Goal: Task Accomplishment & Management: Use online tool/utility

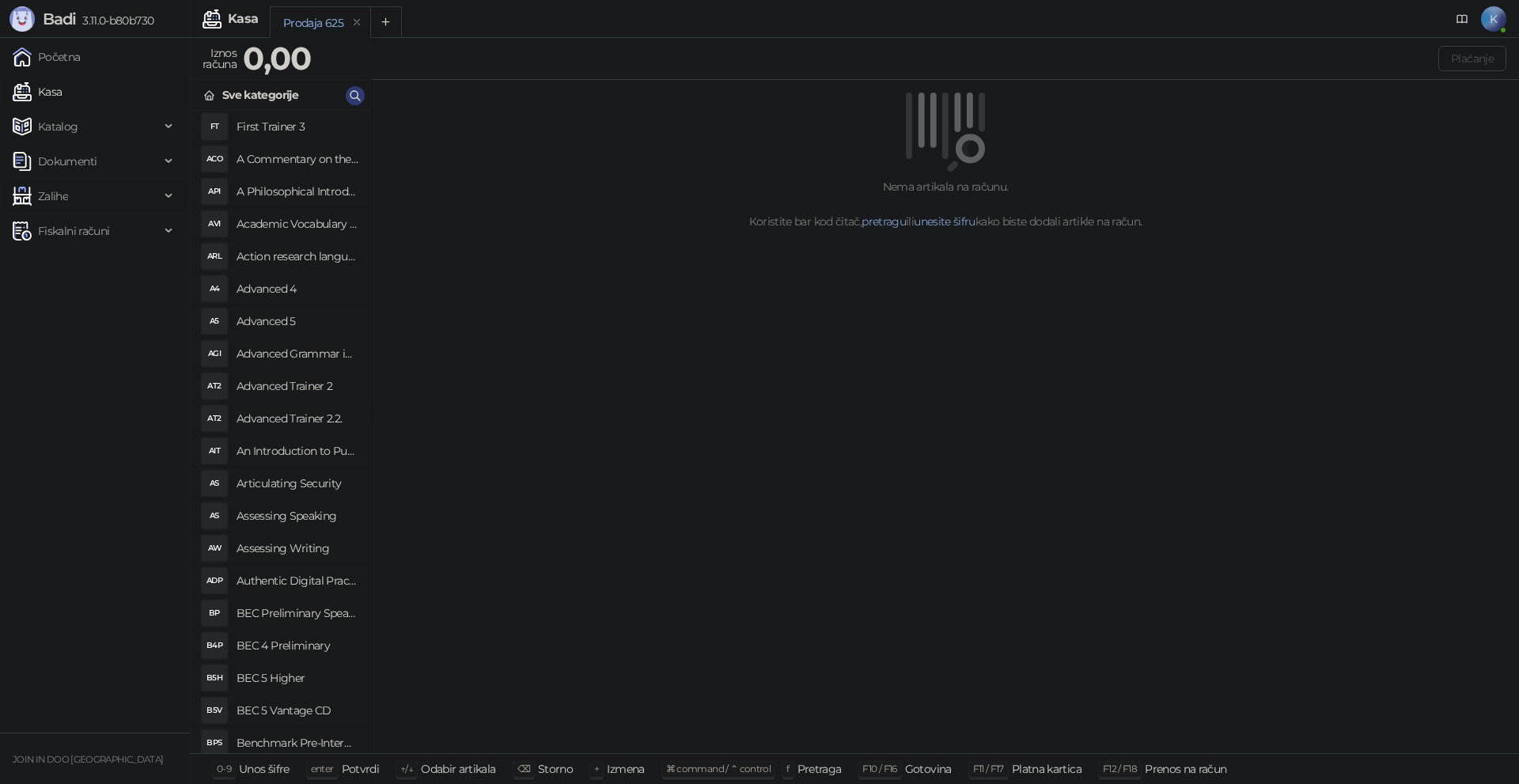
click at [77, 188] on span "Zalihe" at bounding box center [86, 195] width 147 height 32
click at [85, 406] on link "Stanje zaliha" at bounding box center [63, 404] width 88 height 32
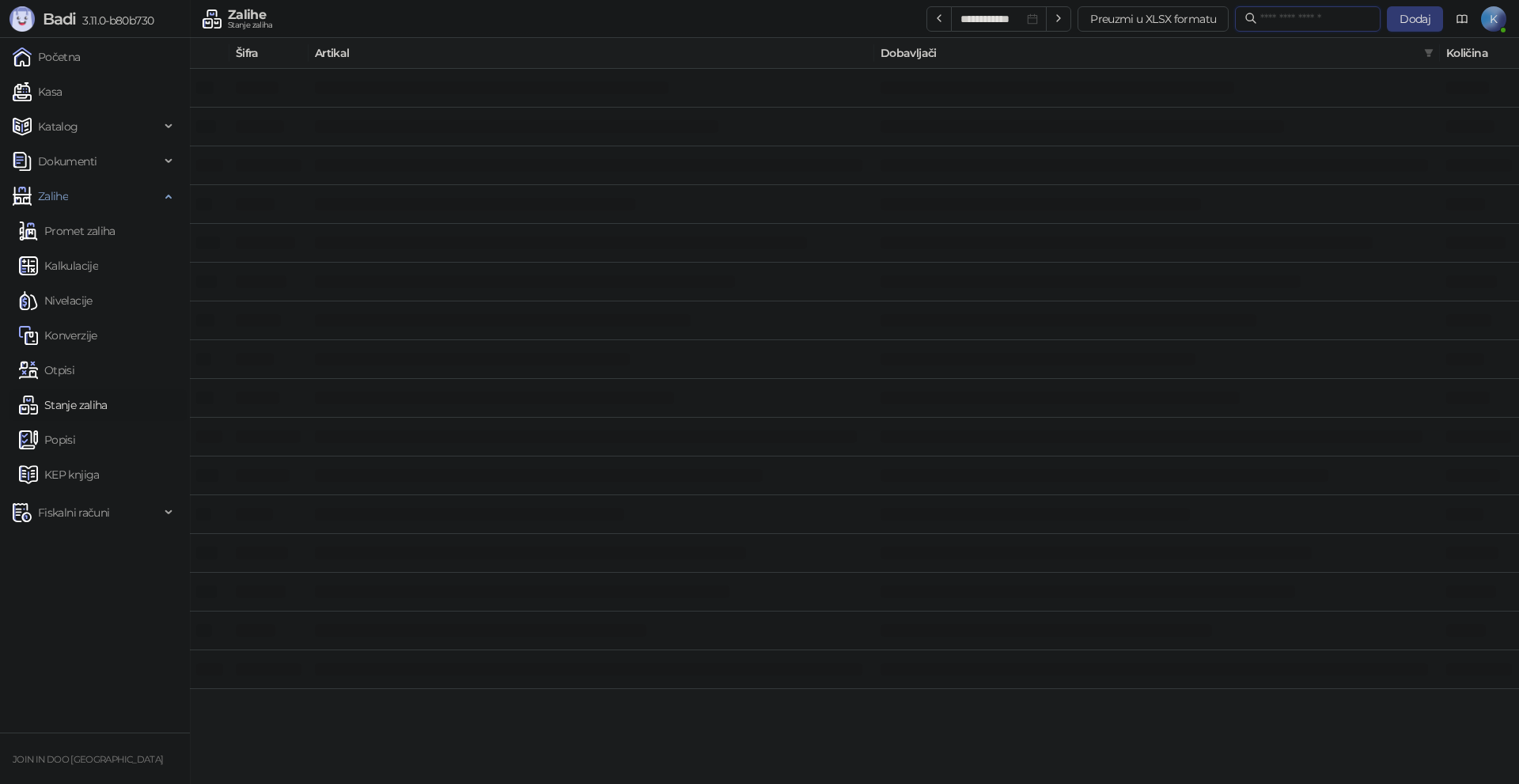
click at [1303, 15] on input "text" at bounding box center [1316, 18] width 111 height 17
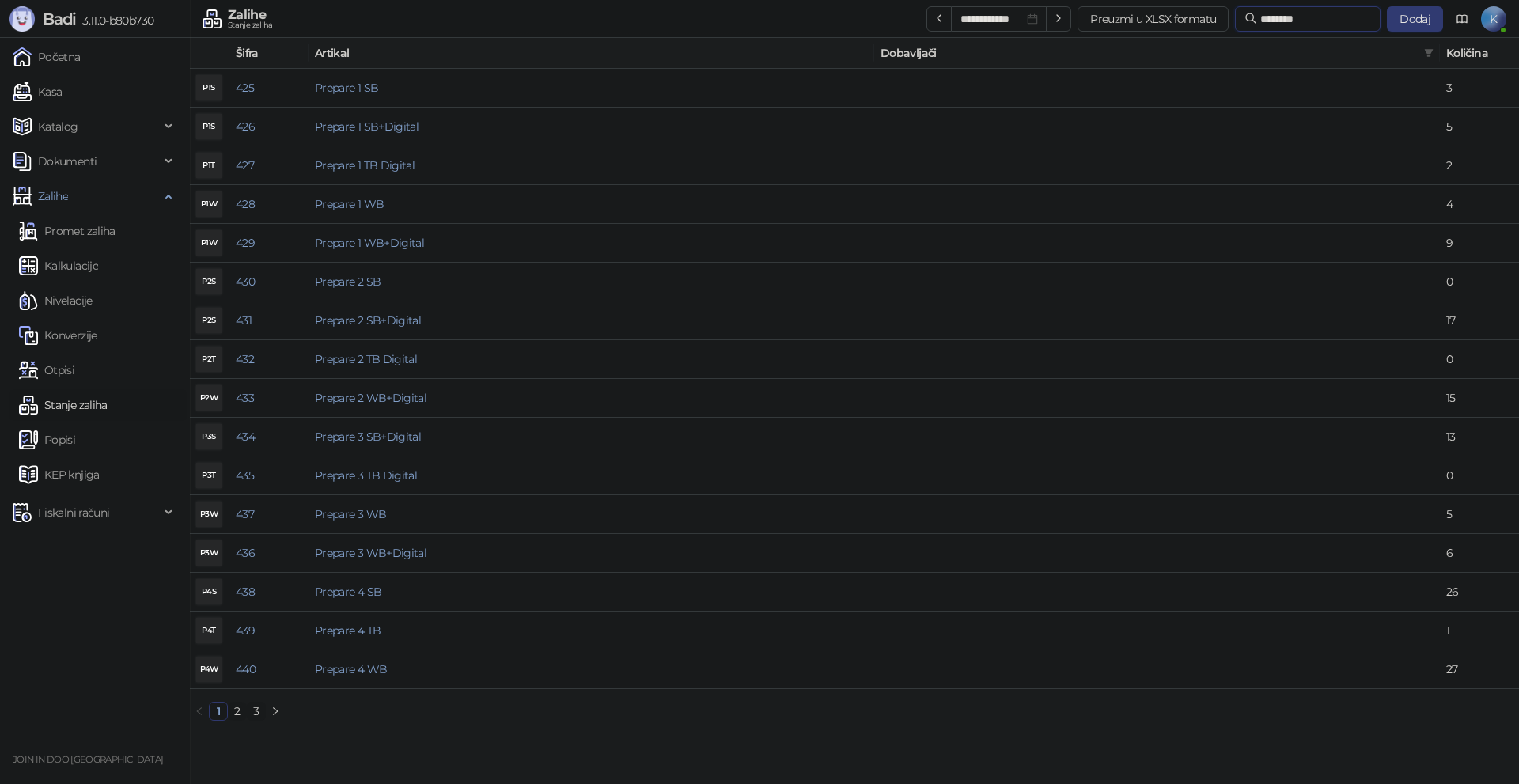
type input "*******"
click at [238, 708] on link "2" at bounding box center [237, 710] width 17 height 17
click at [62, 86] on link "Kasa" at bounding box center [37, 92] width 49 height 32
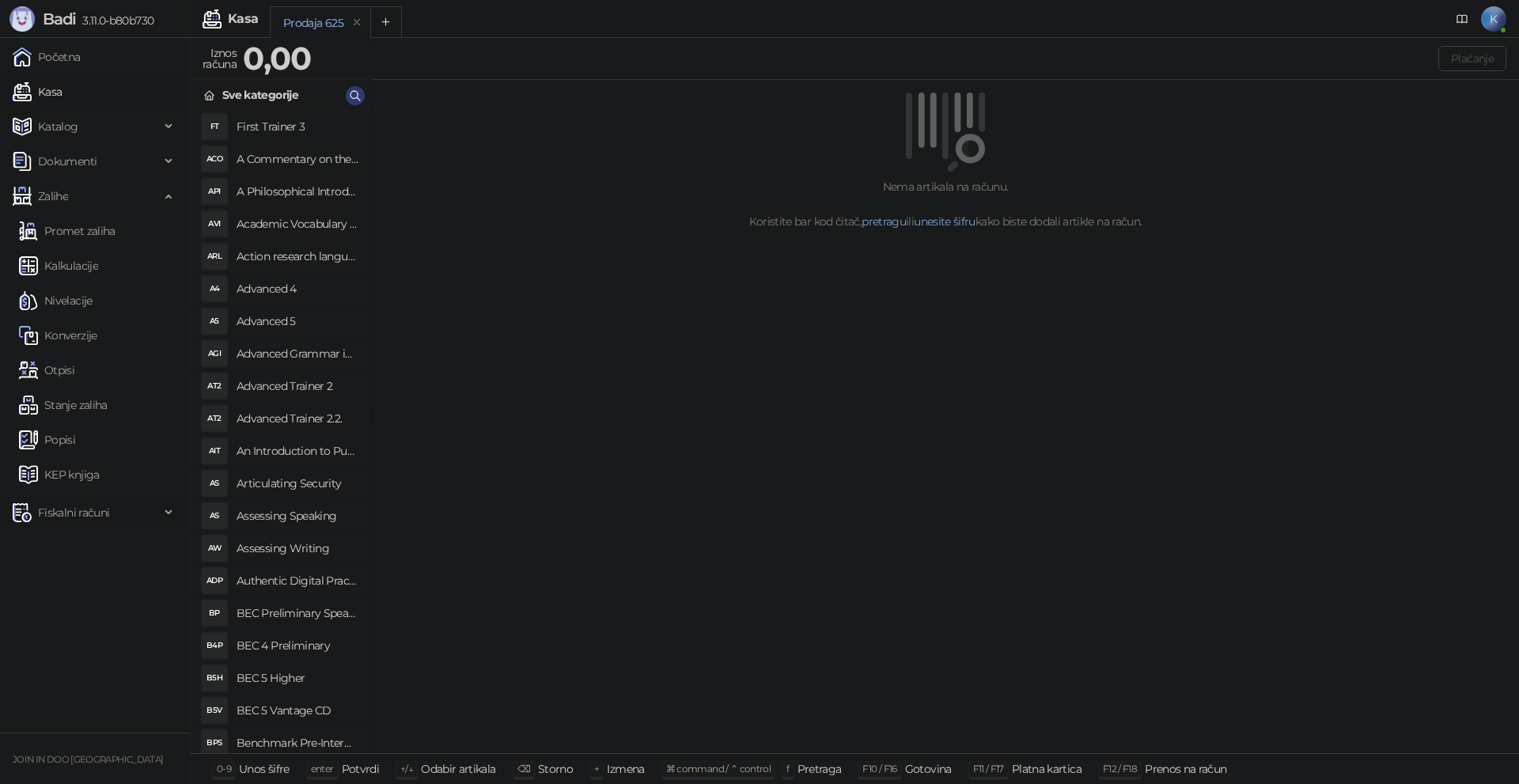
click at [107, 510] on span "Fiskalni računi" at bounding box center [74, 512] width 71 height 32
click at [122, 513] on span "Fiskalni računi" at bounding box center [86, 512] width 147 height 32
click at [104, 194] on span "Zalihe" at bounding box center [86, 195] width 147 height 32
click at [62, 90] on link "Kasa" at bounding box center [37, 92] width 49 height 32
click at [140, 225] on span "Fiskalni računi" at bounding box center [86, 231] width 147 height 32
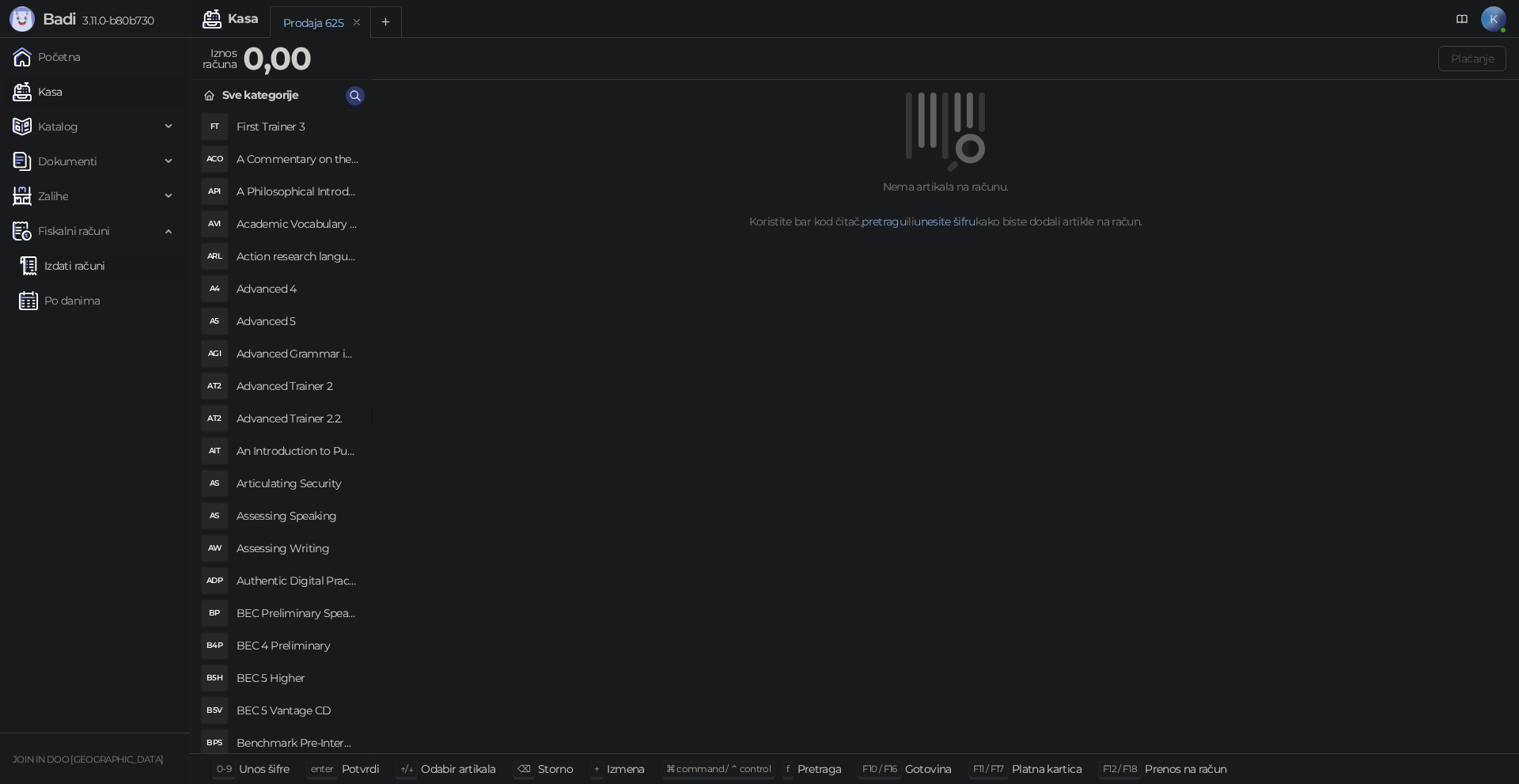
click at [102, 271] on link "Izdati računi" at bounding box center [62, 265] width 86 height 32
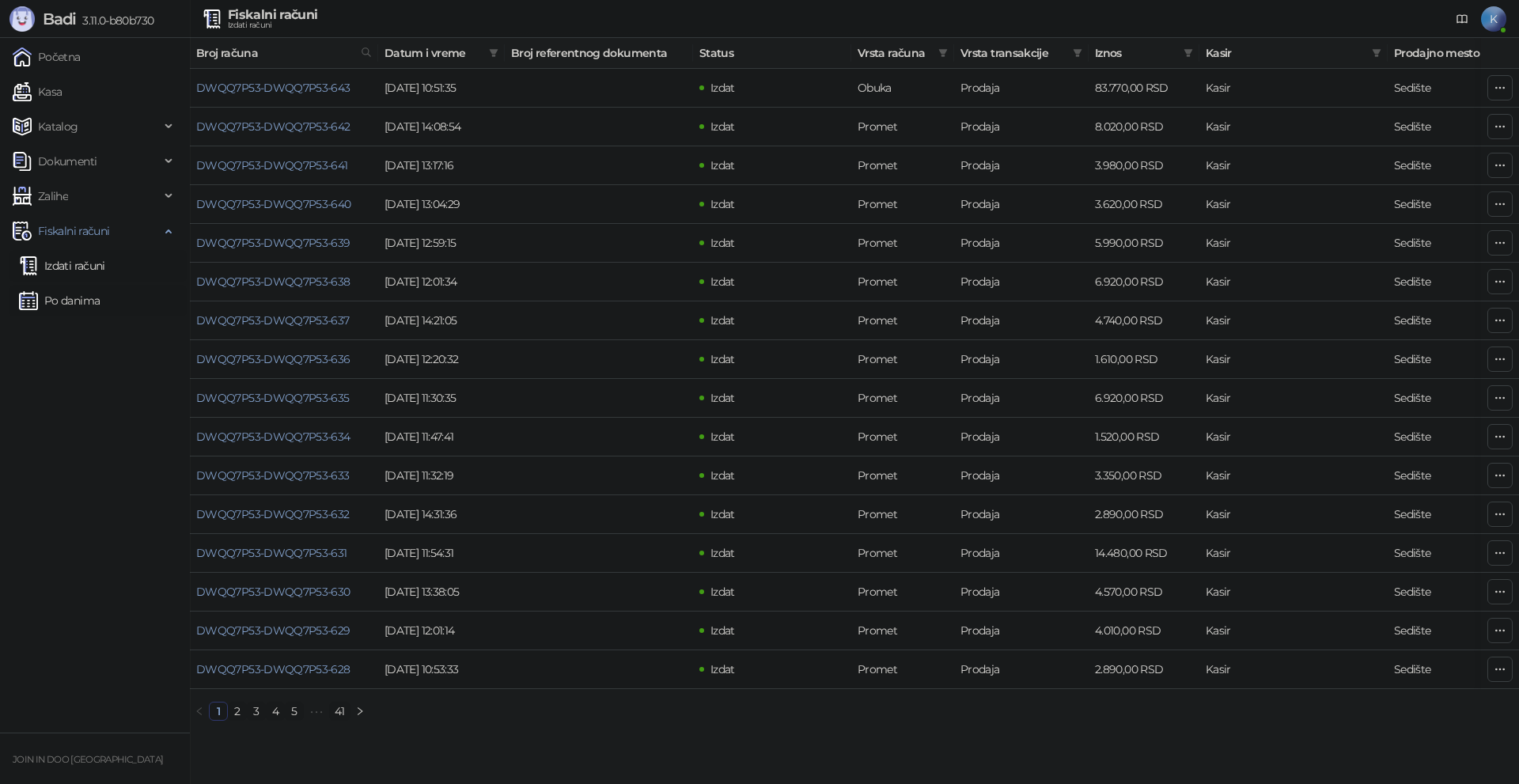
click at [95, 302] on link "Po danima" at bounding box center [59, 300] width 81 height 32
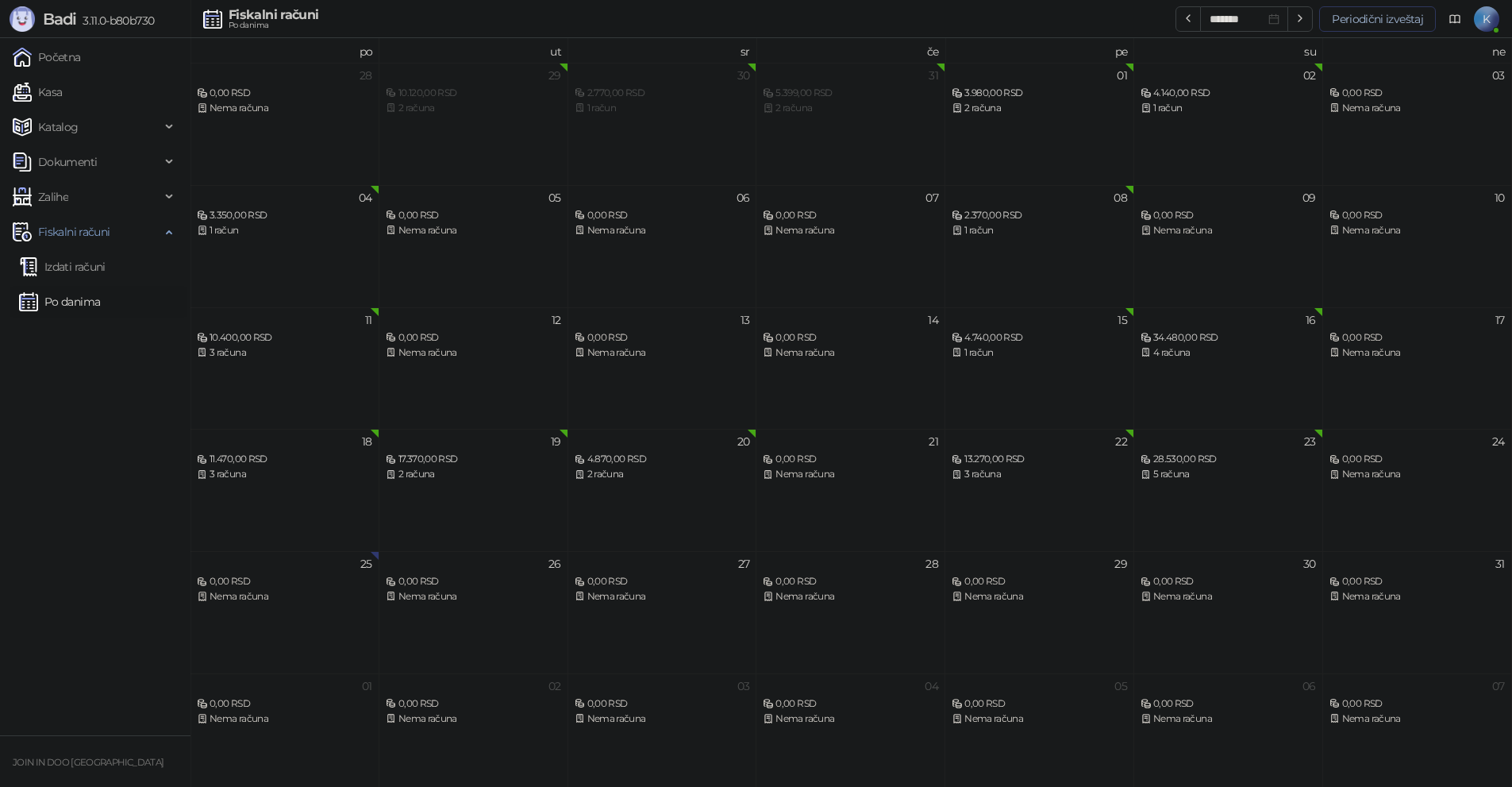
click at [1393, 15] on button "Periodični izveštaj" at bounding box center [1378, 19] width 117 height 26
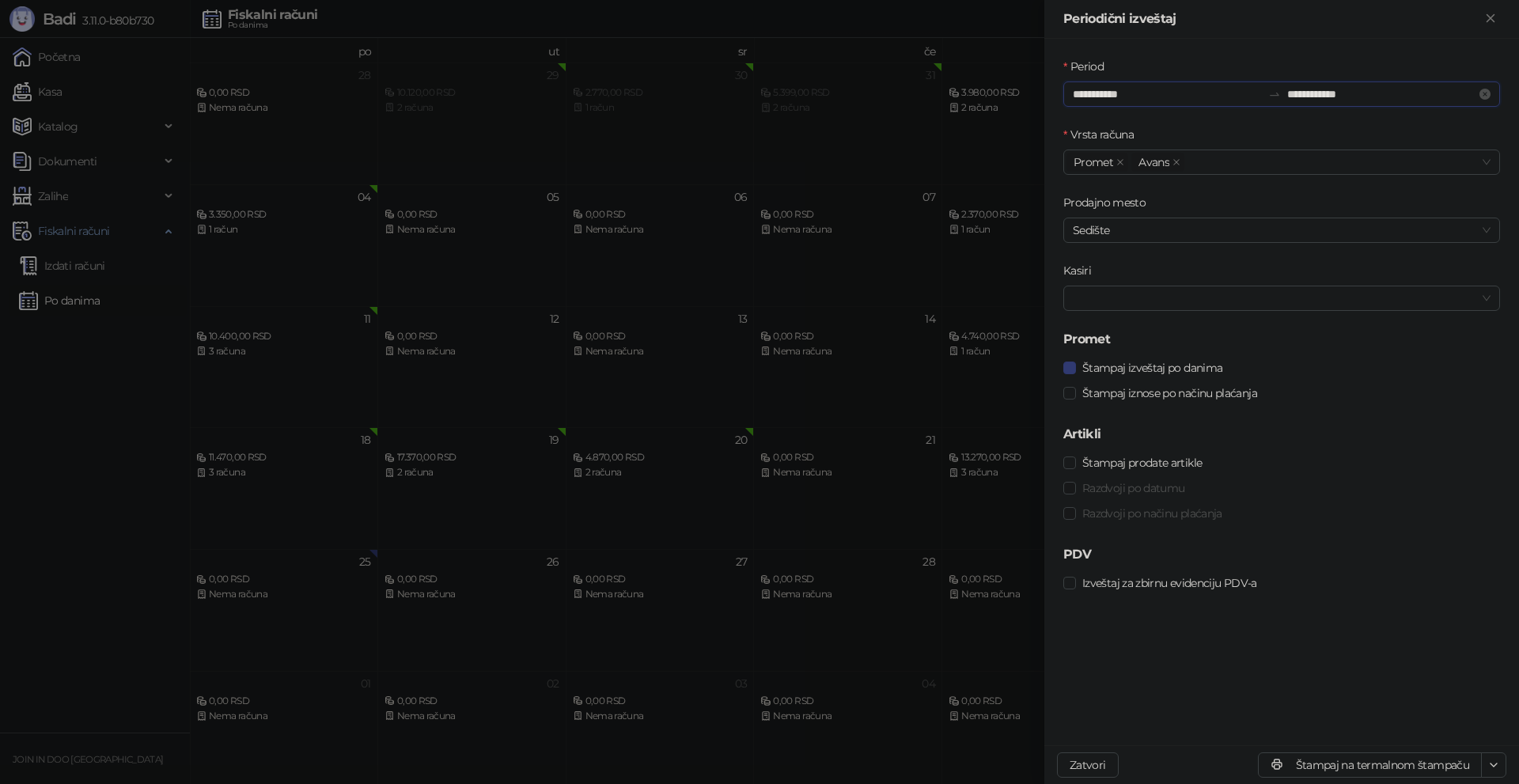
click at [1130, 93] on input "**********" at bounding box center [1167, 94] width 189 height 17
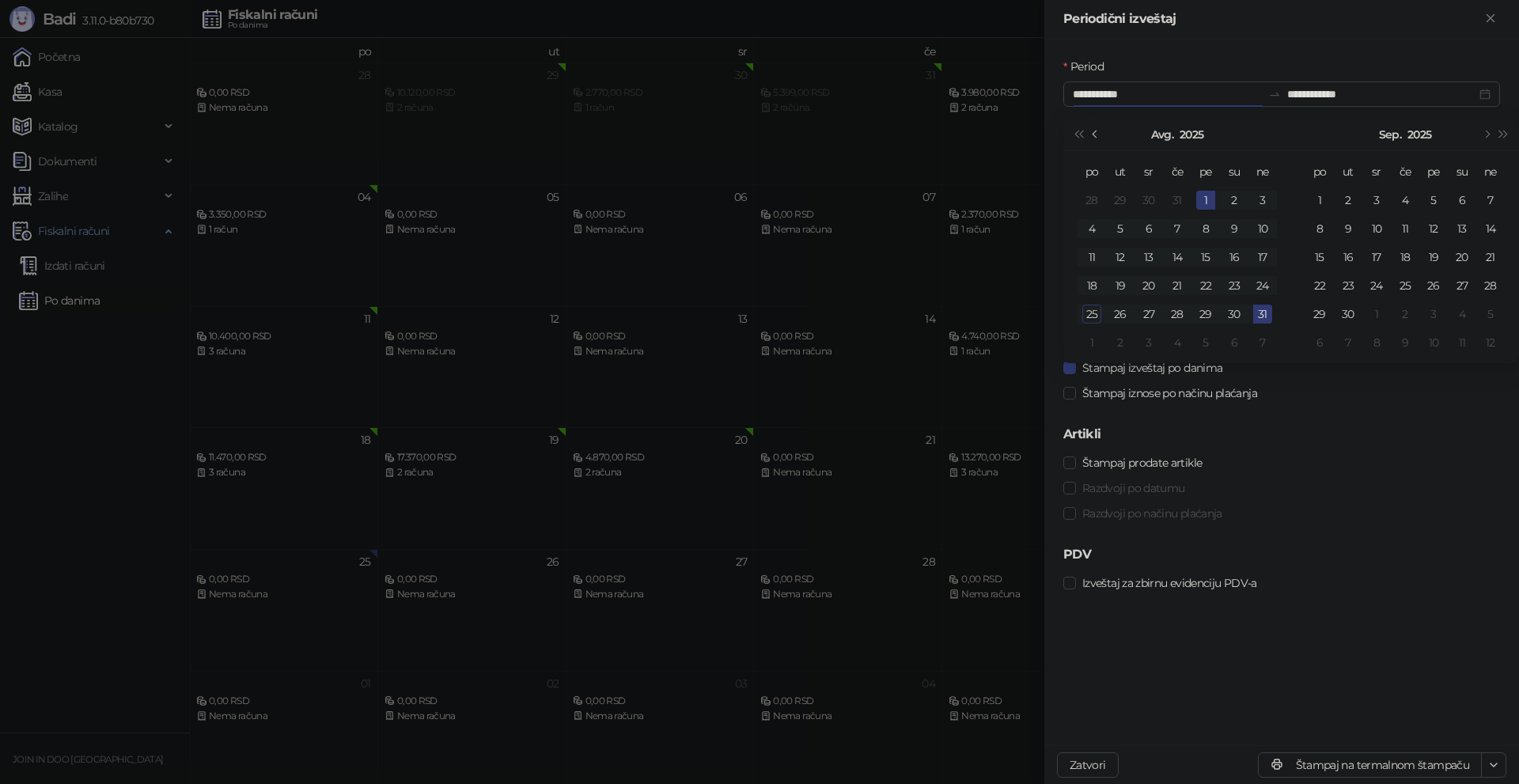
click at [1100, 131] on button "Prethodni mesec (PageUp)" at bounding box center [1095, 134] width 17 height 32
type input "**********"
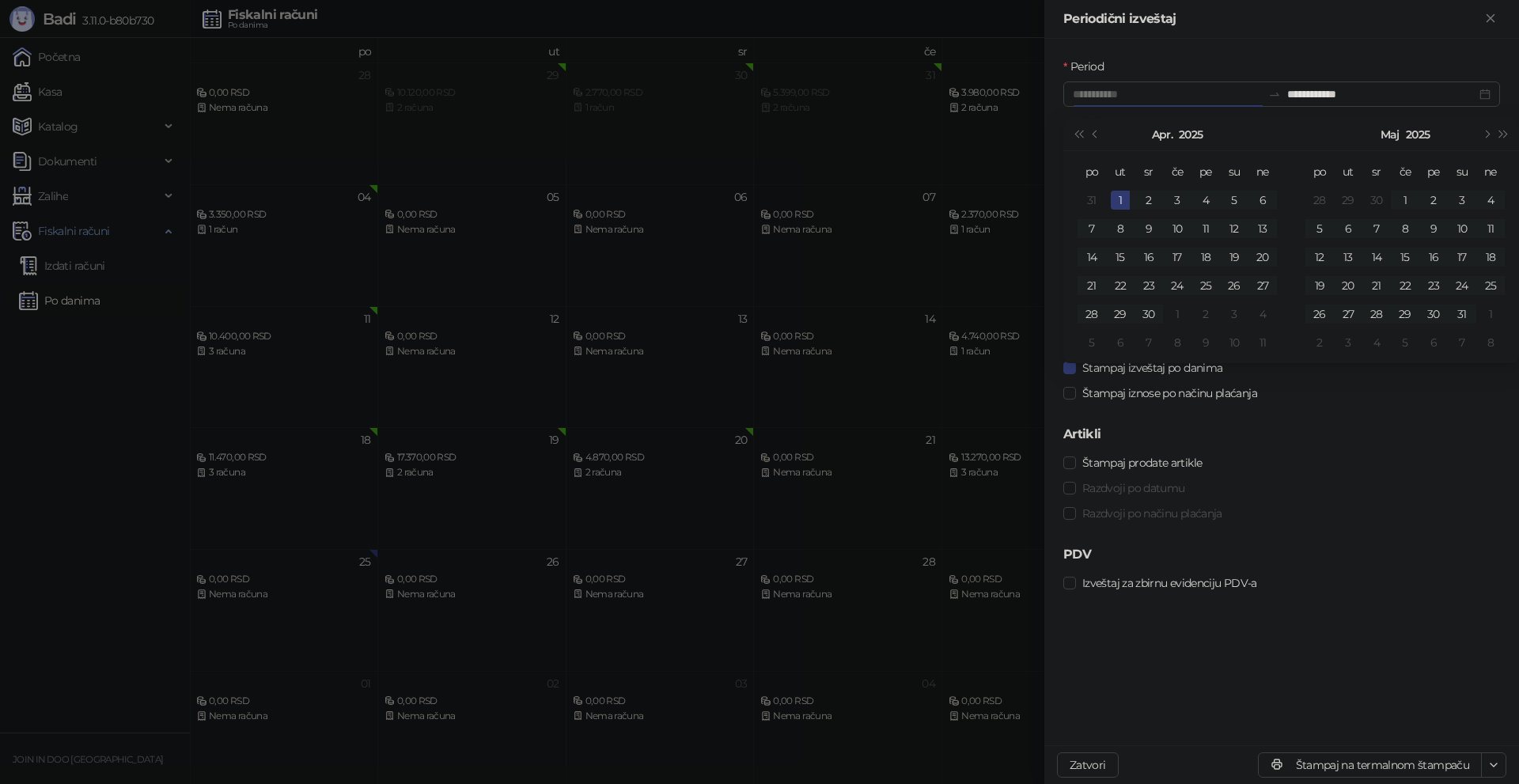
click at [1123, 194] on div "1" at bounding box center [1120, 200] width 19 height 19
click at [1486, 133] on span "Sledeći mesec (PageDown)" at bounding box center [1485, 134] width 8 height 8
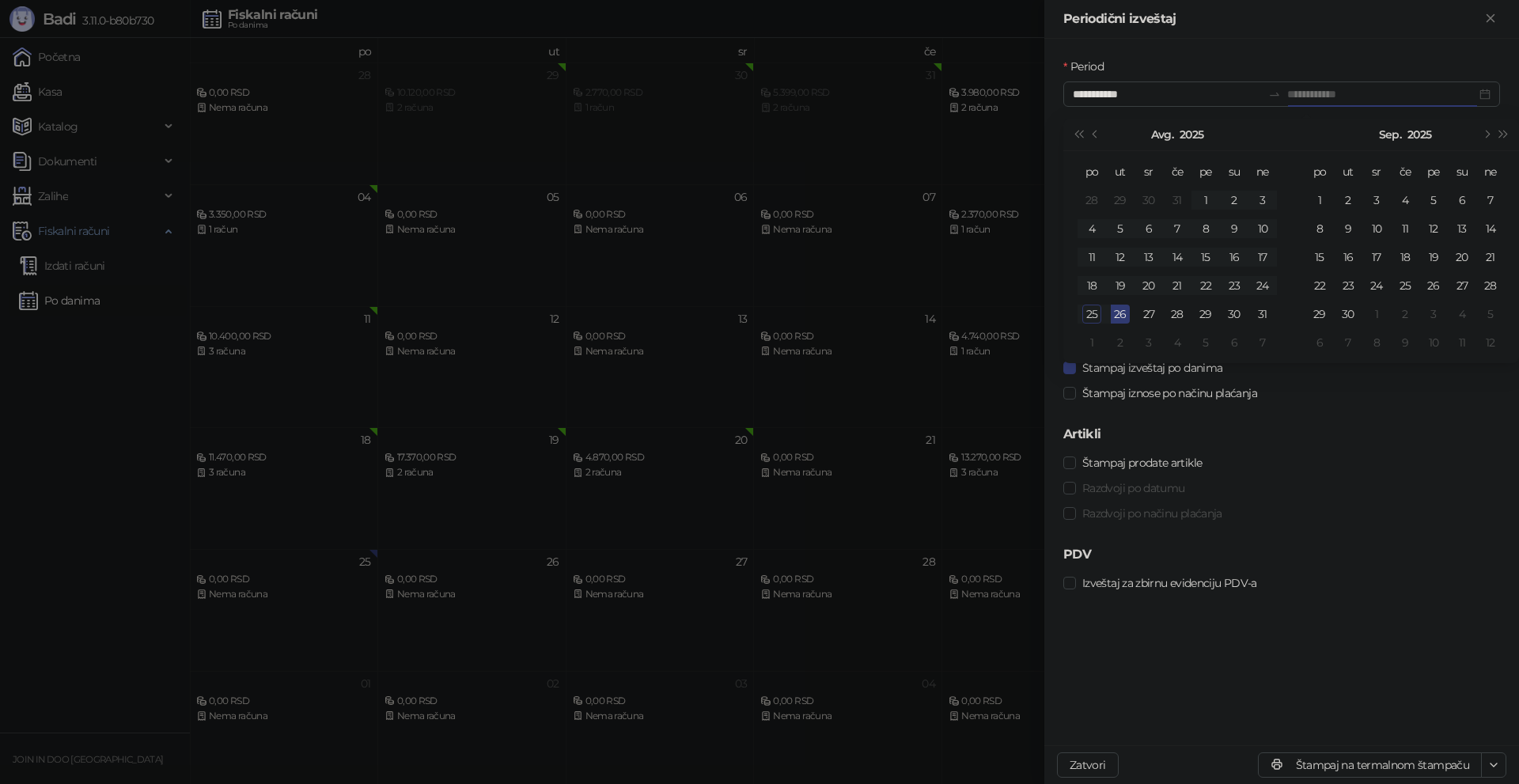
type input "**********"
click at [1094, 314] on div "25" at bounding box center [1092, 313] width 19 height 19
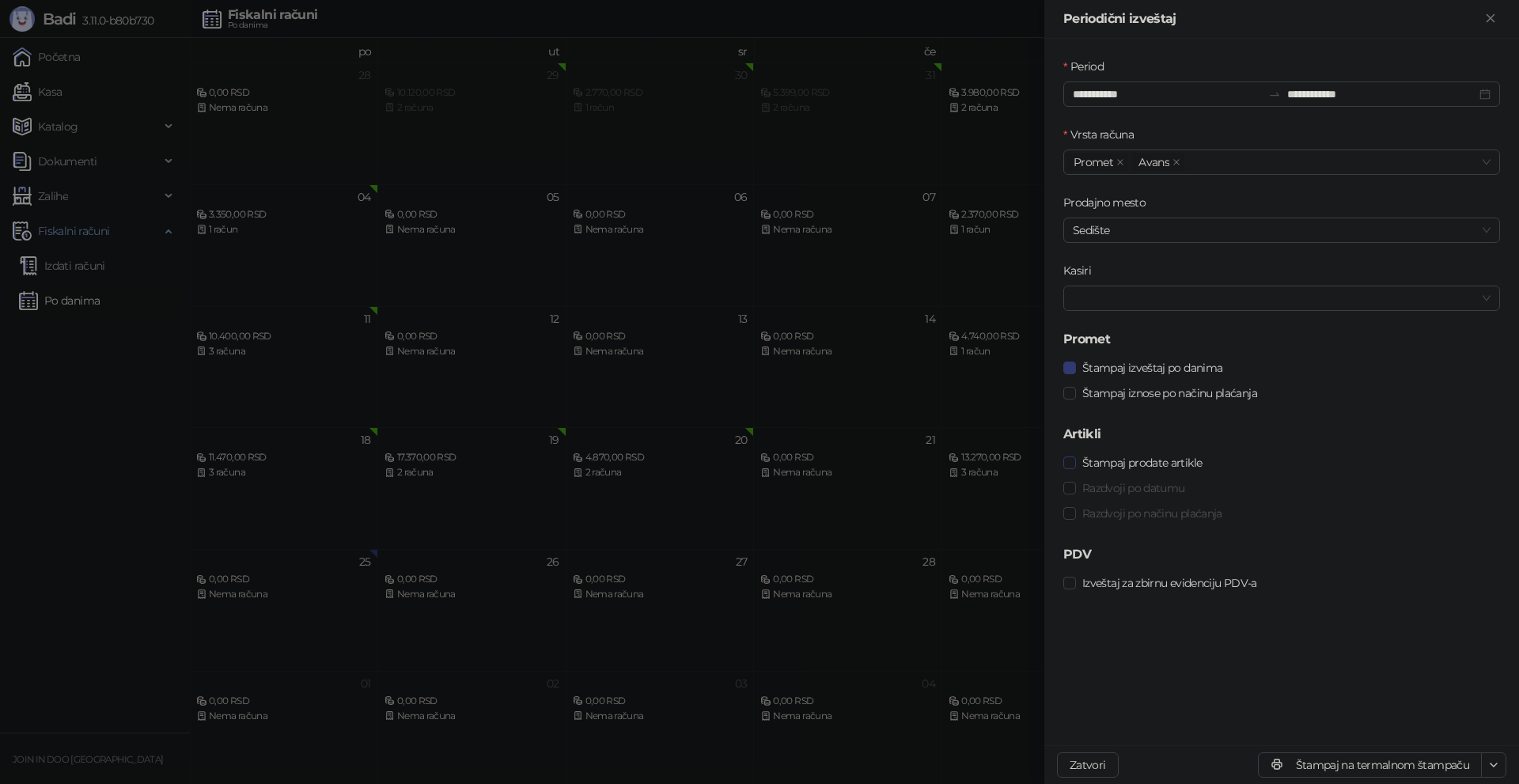
click at [1096, 461] on span "Štampaj prodate artikle" at bounding box center [1142, 462] width 132 height 17
click at [1466, 709] on span "Štampaj na A4 štampaču" at bounding box center [1429, 707] width 129 height 17
